Goal: Obtain resource: Obtain resource

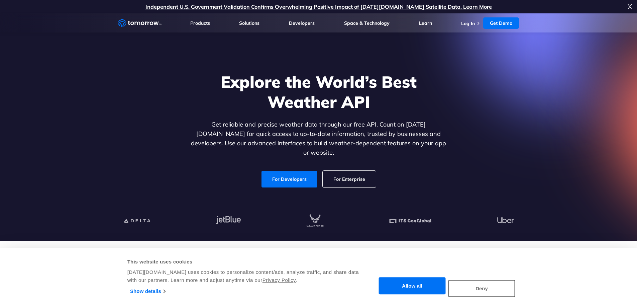
scroll to position [33, 0]
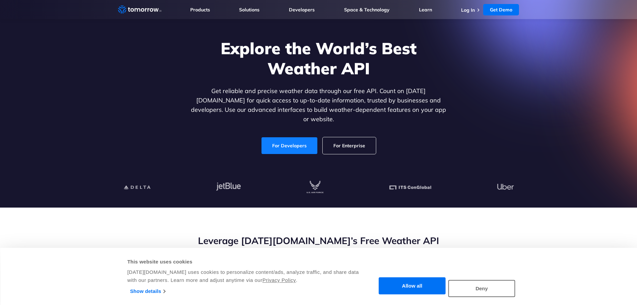
click at [303, 141] on link "For Developers" at bounding box center [290, 145] width 56 height 17
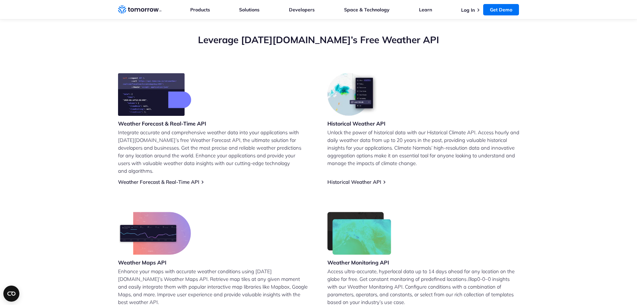
scroll to position [301, 0]
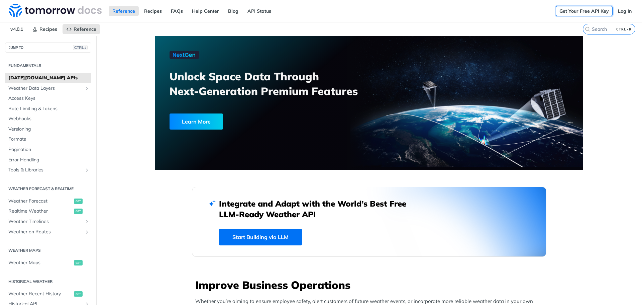
click at [568, 10] on link "Get Your Free API Key" at bounding box center [584, 11] width 57 height 10
click at [581, 9] on link "Get Your Free API Key" at bounding box center [584, 11] width 57 height 10
click at [589, 15] on link "Get Your Free API Key" at bounding box center [584, 11] width 57 height 10
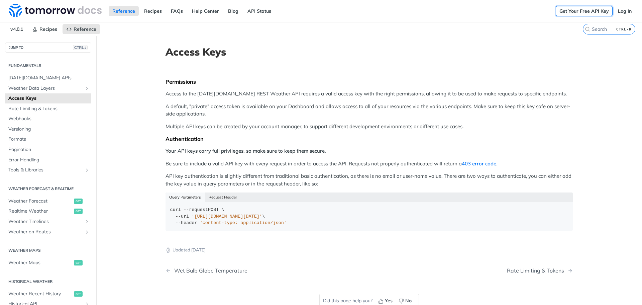
click at [578, 11] on link "Get Your Free API Key" at bounding box center [584, 11] width 57 height 10
click at [620, 13] on link "Log In" at bounding box center [625, 11] width 21 height 10
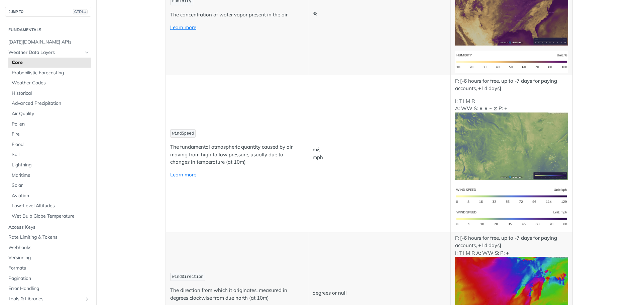
scroll to position [301, 0]
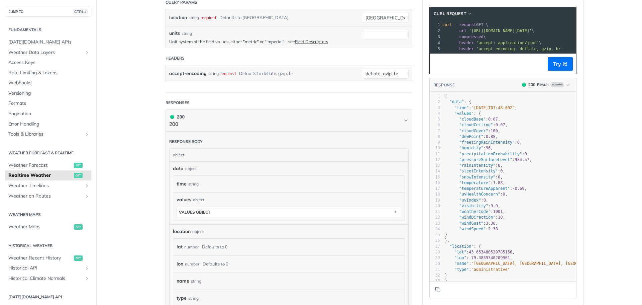
scroll to position [33, 0]
